Goal: Information Seeking & Learning: Learn about a topic

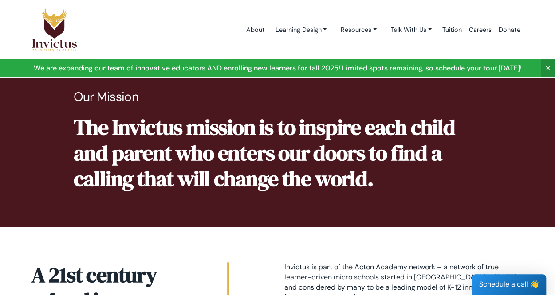
scroll to position [405, 0]
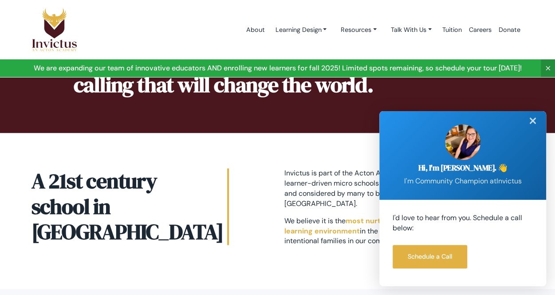
click at [533, 124] on div "✕" at bounding box center [533, 121] width 18 height 20
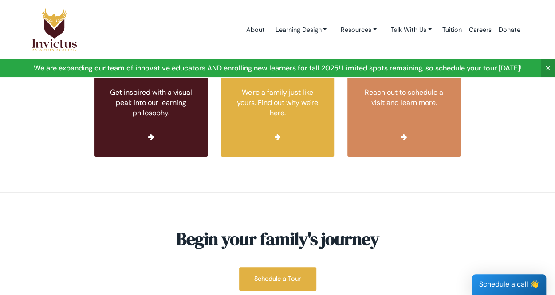
scroll to position [3428, 0]
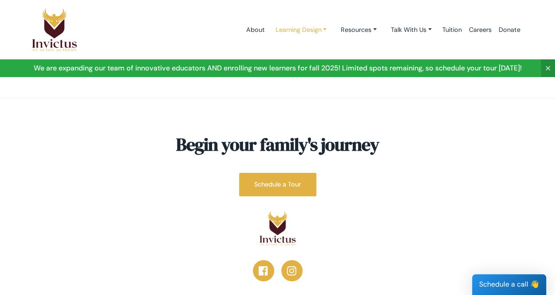
click at [307, 28] on link "Learning Design" at bounding box center [301, 30] width 66 height 16
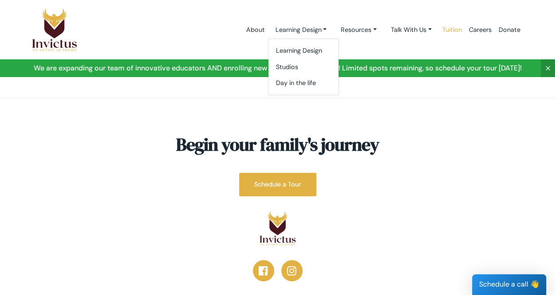
click at [455, 31] on link "Tuition" at bounding box center [452, 30] width 27 height 38
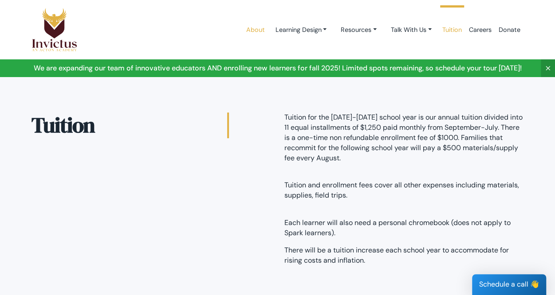
click at [248, 27] on link "About" at bounding box center [255, 30] width 26 height 38
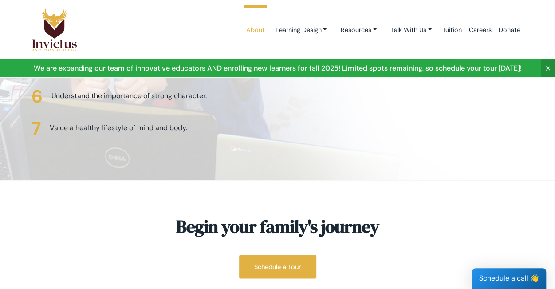
scroll to position [2372, 0]
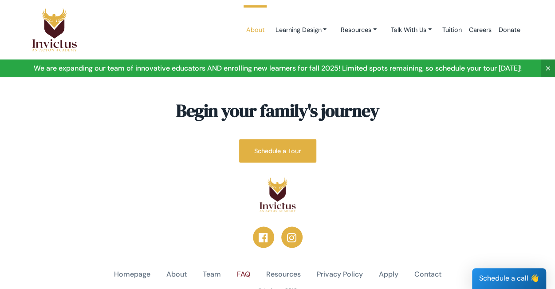
click at [245, 269] on link "FAQ" at bounding box center [243, 274] width 13 height 10
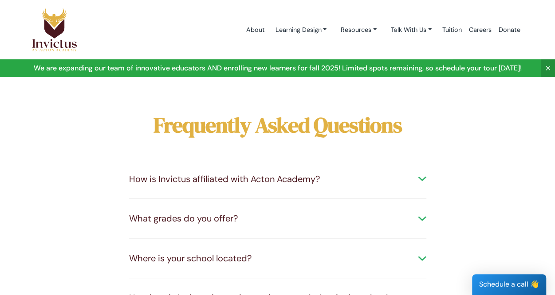
scroll to position [48, 0]
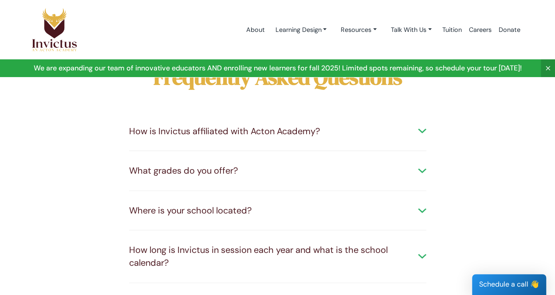
click at [275, 165] on div "What grades do you offer?" at bounding box center [277, 171] width 297 height 13
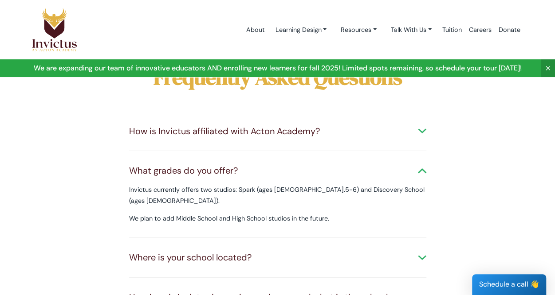
click at [51, 31] on img at bounding box center [54, 30] width 46 height 44
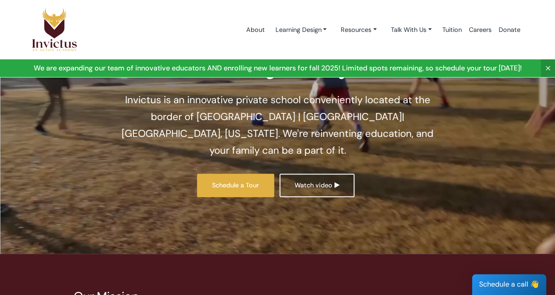
scroll to position [112, 0]
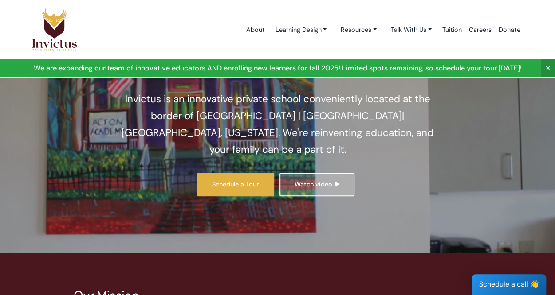
click at [327, 173] on link "Watch video" at bounding box center [316, 185] width 75 height 24
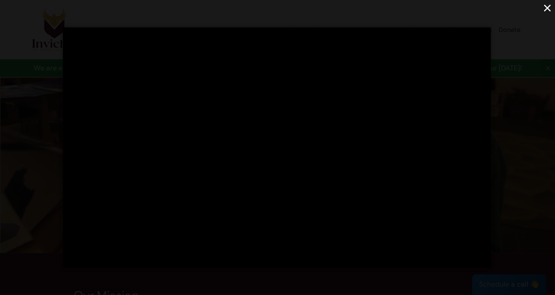
click at [548, 10] on button "×" at bounding box center [547, 8] width 16 height 16
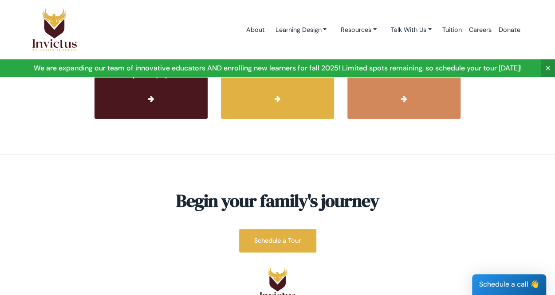
scroll to position [3374, 0]
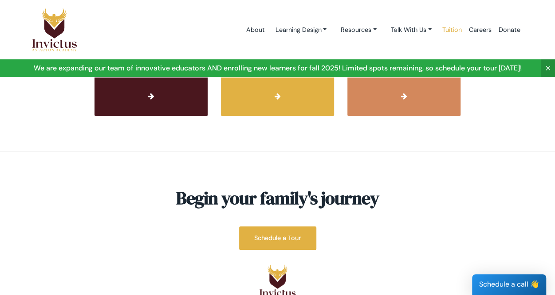
click at [451, 33] on link "Tuition" at bounding box center [452, 30] width 27 height 38
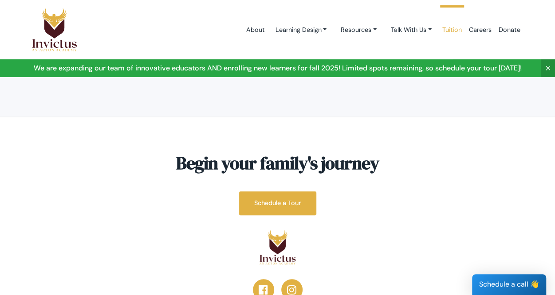
scroll to position [194, 0]
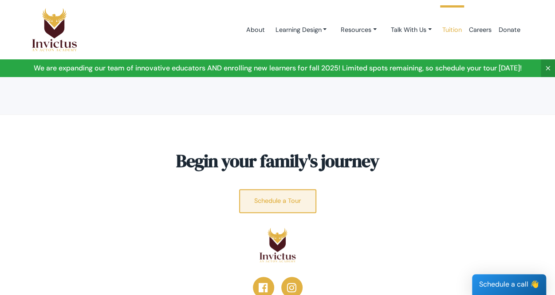
click at [303, 189] on link "Schedule a Tour" at bounding box center [277, 201] width 77 height 24
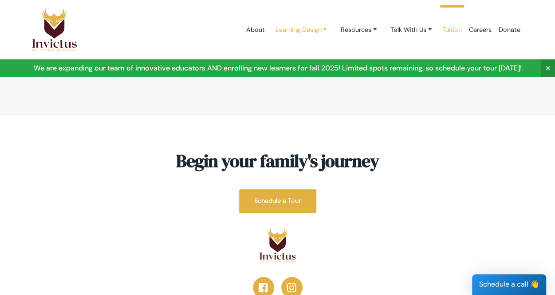
click at [296, 27] on link "Learning Design" at bounding box center [301, 30] width 66 height 16
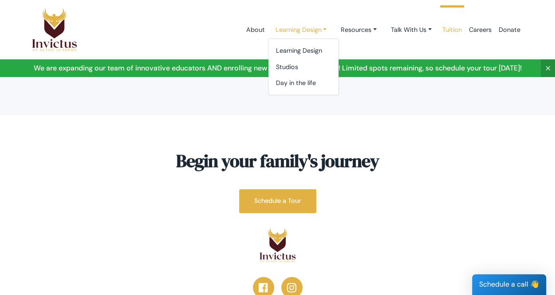
scroll to position [268, 0]
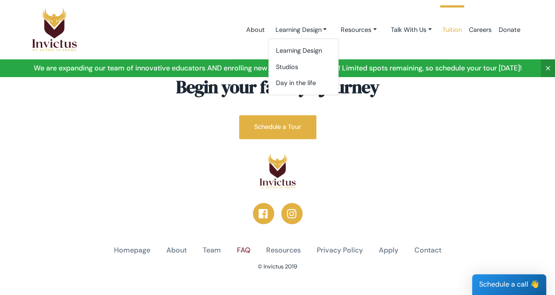
click at [241, 246] on link "FAQ" at bounding box center [243, 251] width 13 height 10
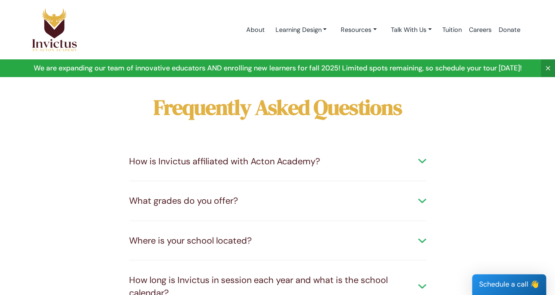
click at [199, 198] on div "What grades do you offer?" at bounding box center [277, 201] width 297 height 13
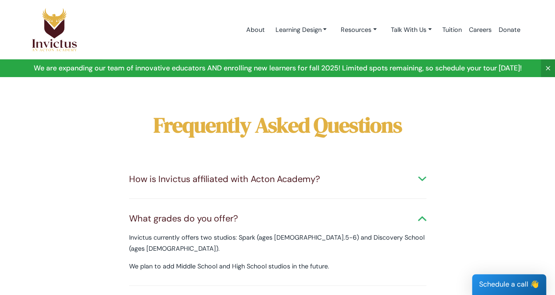
click at [199, 212] on div "What grades do you offer?" at bounding box center [277, 218] width 297 height 13
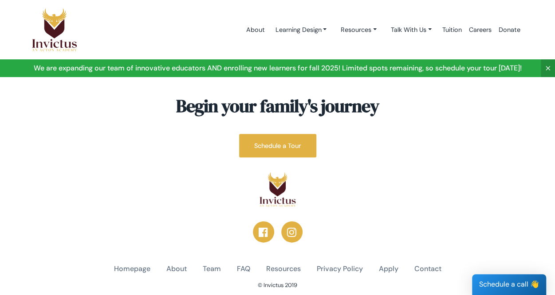
scroll to position [889, 0]
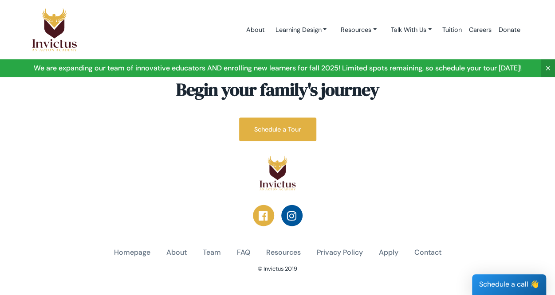
click at [295, 205] on link at bounding box center [291, 215] width 21 height 21
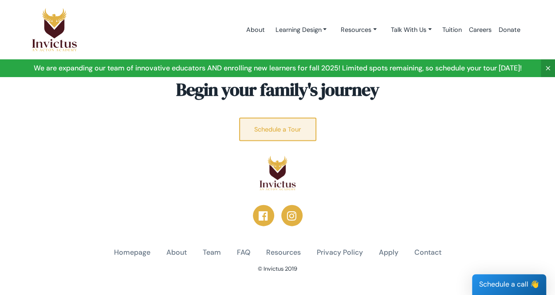
click at [295, 118] on link "Schedule a Tour" at bounding box center [277, 130] width 77 height 24
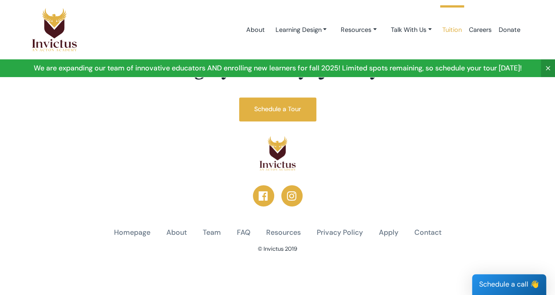
scroll to position [268, 0]
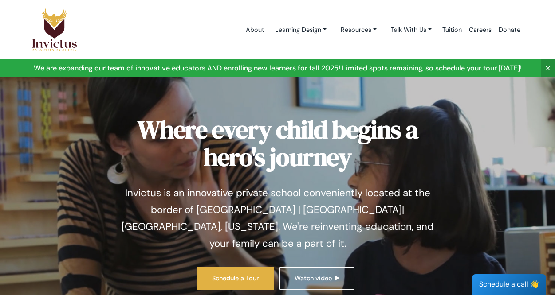
scroll to position [3374, 0]
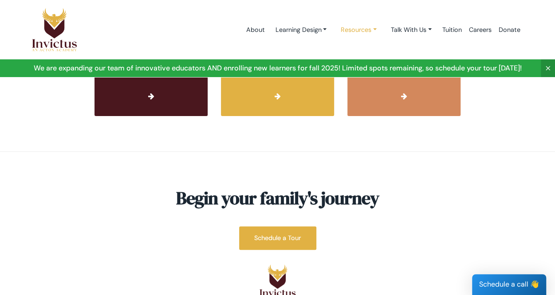
click at [370, 28] on link "Resources" at bounding box center [359, 30] width 50 height 16
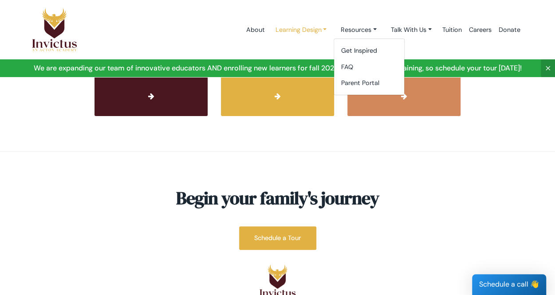
click at [305, 30] on link "Learning Design" at bounding box center [301, 30] width 66 height 16
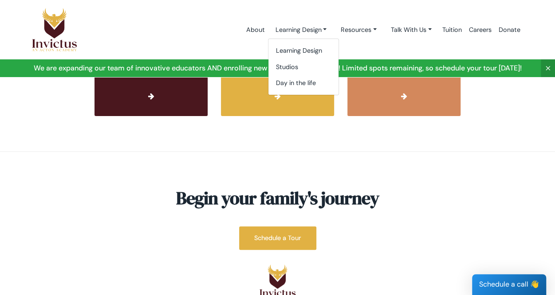
click at [178, 29] on div "About Learning Design Learning Design Studios Day in the life Resources Get Ins…" at bounding box center [309, 30] width 428 height 38
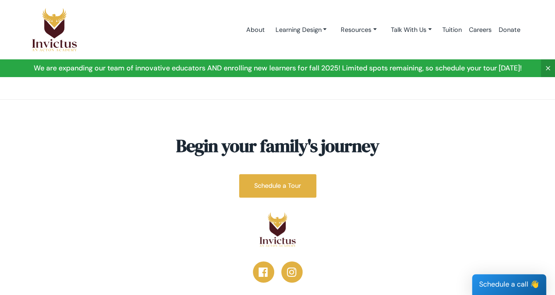
scroll to position [3428, 0]
